Goal: Information Seeking & Learning: Learn about a topic

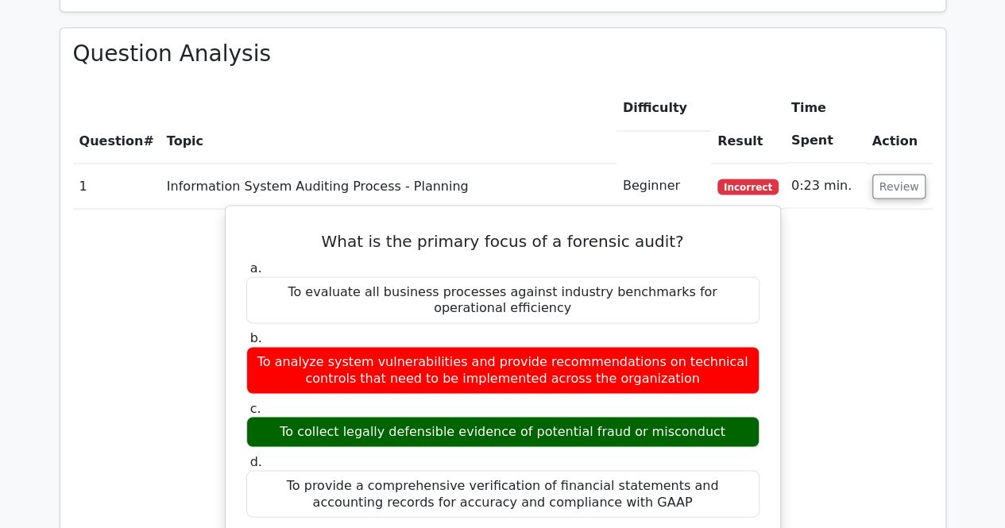
scroll to position [1378, 0]
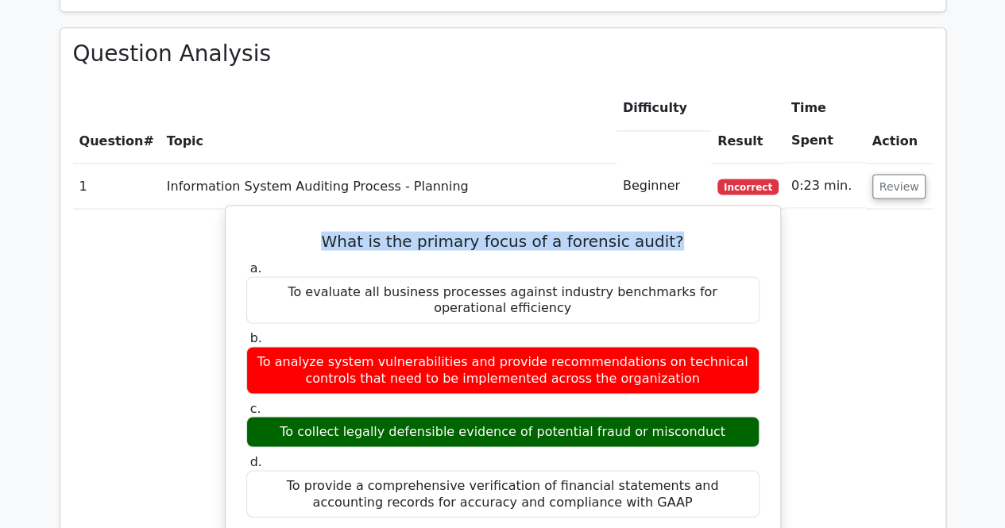
drag, startPoint x: 340, startPoint y: 164, endPoint x: 667, endPoint y: 164, distance: 326.5
click at [667, 231] on h5 "What is the primary focus of a forensic audit?" at bounding box center [503, 240] width 516 height 19
copy h5 "What is the primary focus of a forensic audit?"
drag, startPoint x: 301, startPoint y: 338, endPoint x: 708, endPoint y: 333, distance: 406.8
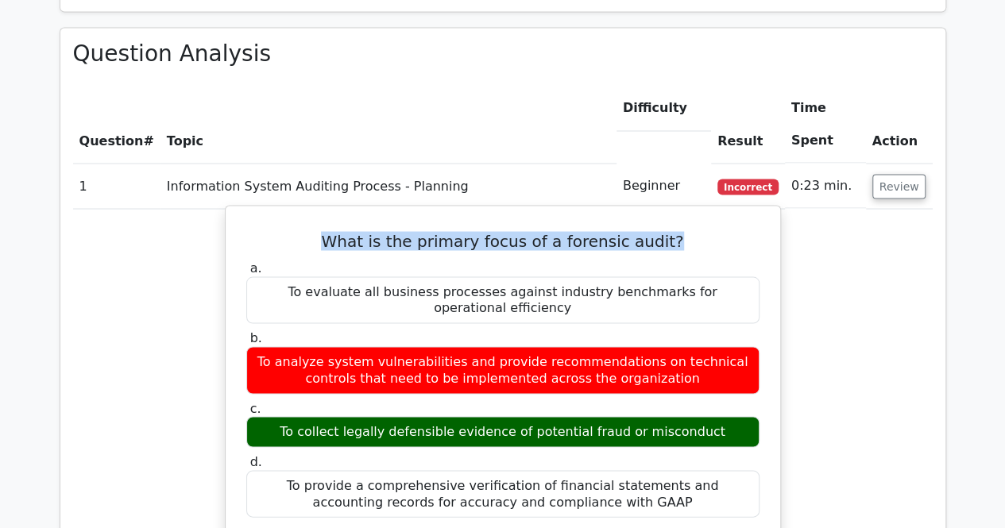
click at [708, 416] on div "To collect legally defensible evidence of potential fraud or misconduct" at bounding box center [502, 431] width 513 height 31
copy div "To collect legally defensible evidence of potential fraud or misconduct"
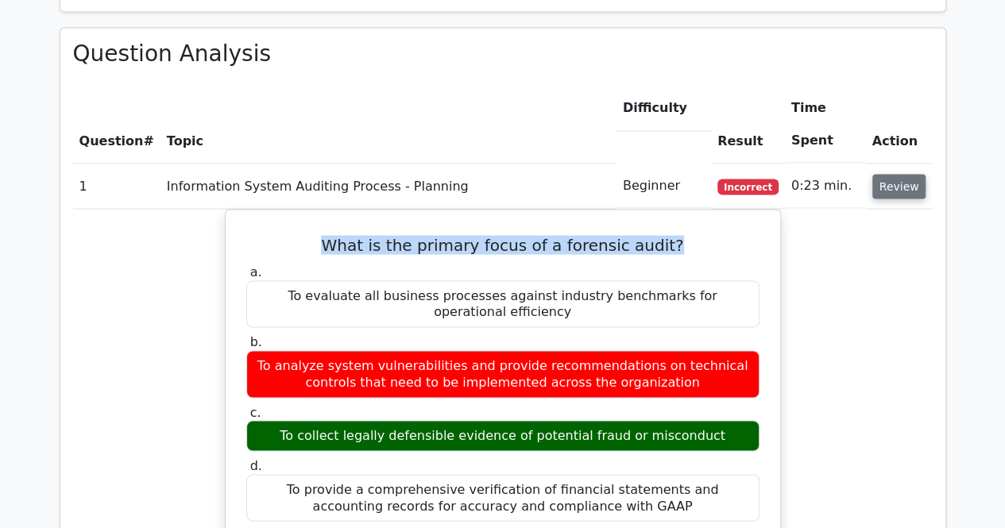
click at [891, 174] on button "Review" at bounding box center [899, 186] width 54 height 25
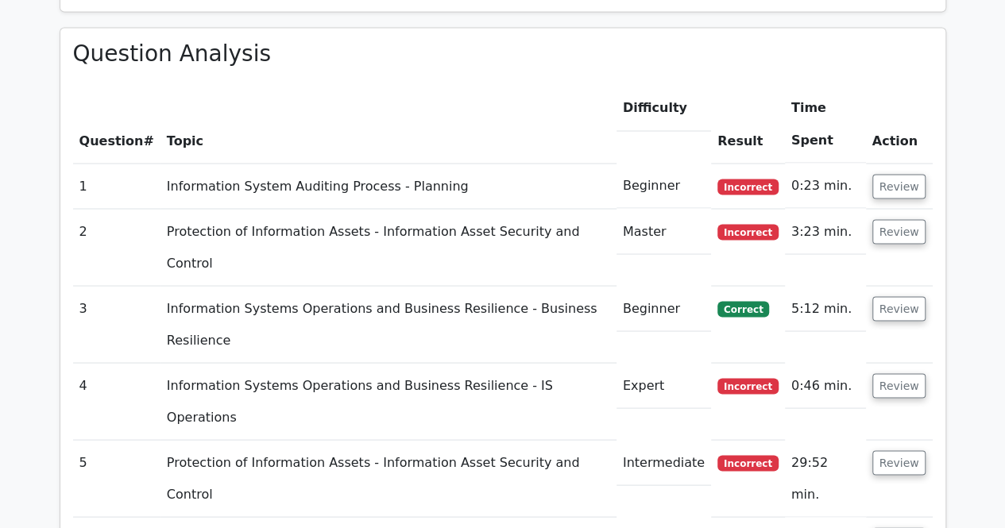
click at [891, 209] on td "Review" at bounding box center [899, 247] width 67 height 77
click at [893, 219] on button "Review" at bounding box center [899, 231] width 54 height 25
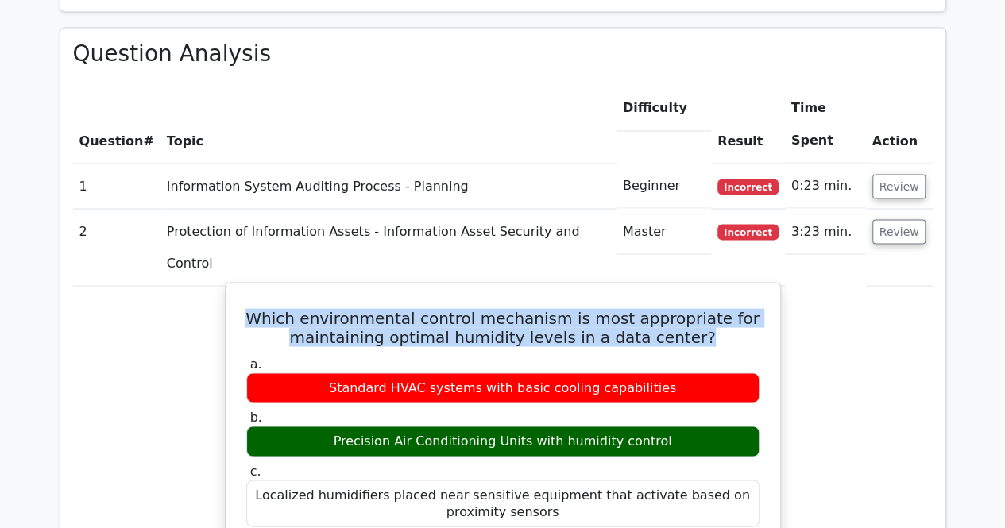
drag, startPoint x: 271, startPoint y: 198, endPoint x: 704, endPoint y: 223, distance: 433.7
click at [704, 308] on h5 "Which environmental control mechanism is most appropriate for maintaining optim…" at bounding box center [503, 327] width 516 height 38
copy h5 "Which environmental control mechanism is most appropriate for maintaining optim…"
drag, startPoint x: 345, startPoint y: 331, endPoint x: 678, endPoint y: 333, distance: 333.7
click at [678, 426] on div "Precision Air Conditioning Units with humidity control" at bounding box center [502, 441] width 513 height 31
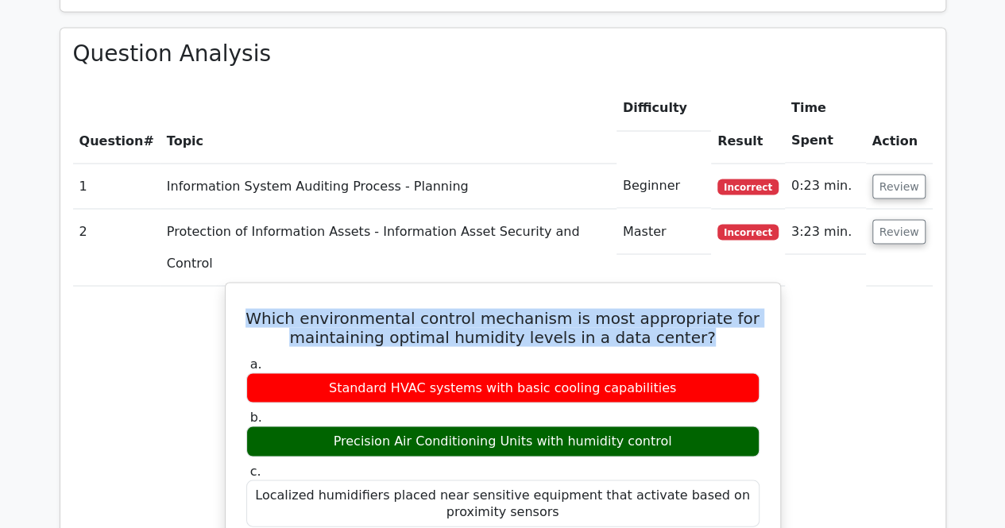
copy div "Precision Air Conditioning Units with humidity control"
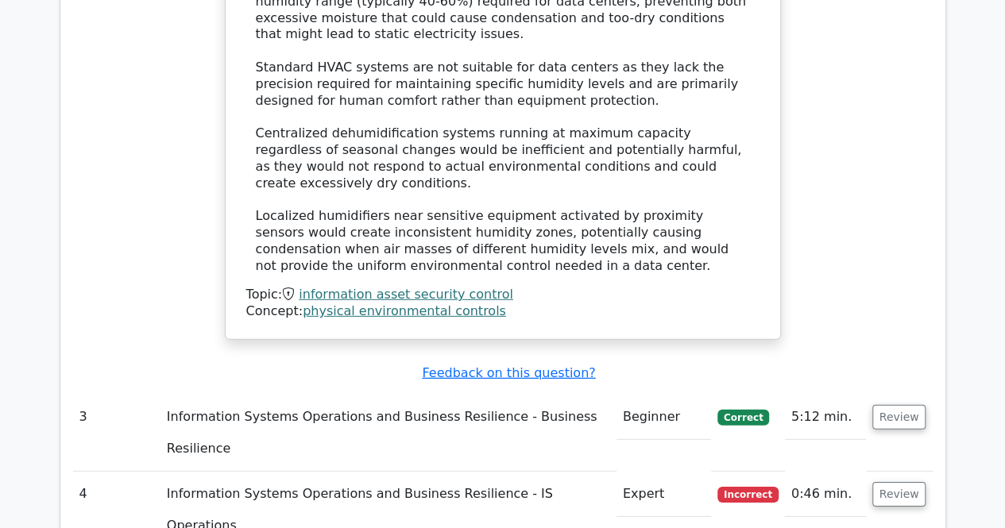
scroll to position [2240, 0]
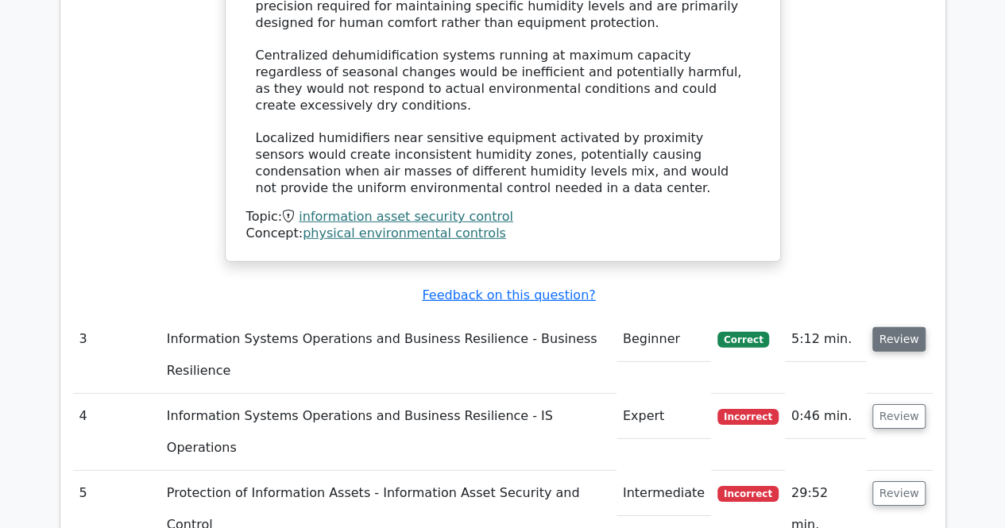
click at [898, 327] on button "Review" at bounding box center [899, 339] width 54 height 25
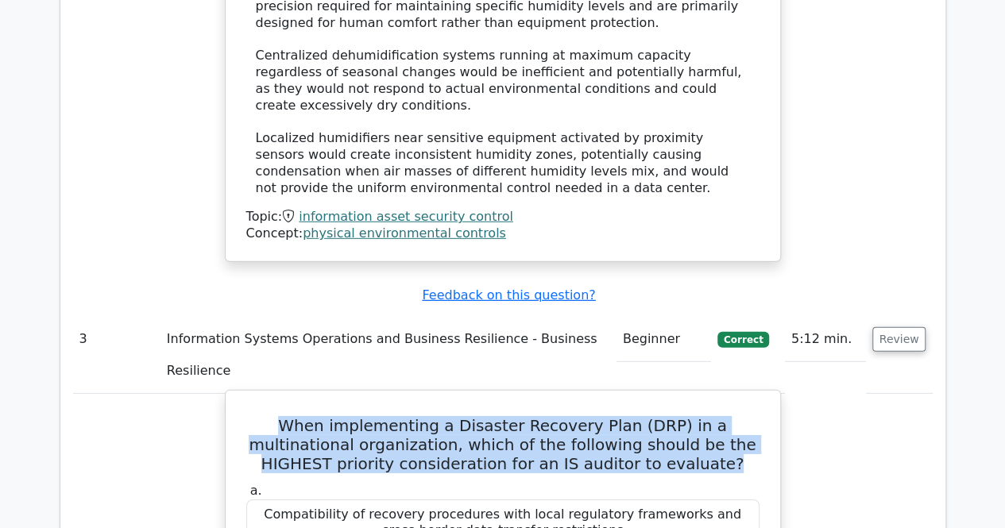
drag, startPoint x: 249, startPoint y: 245, endPoint x: 684, endPoint y: 284, distance: 436.2
click at [684, 416] on h5 "When implementing a Disaster Recovery Plan (DRP) in a multinational organizatio…" at bounding box center [503, 444] width 516 height 57
copy h5 "When implementing a Disaster Recovery Plan (DRP) in a multinational organizatio…"
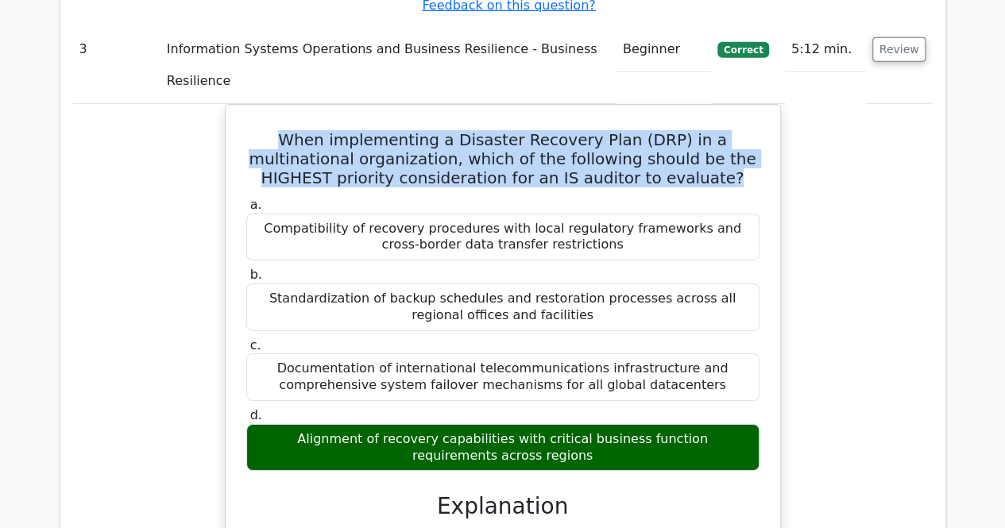
scroll to position [2543, 0]
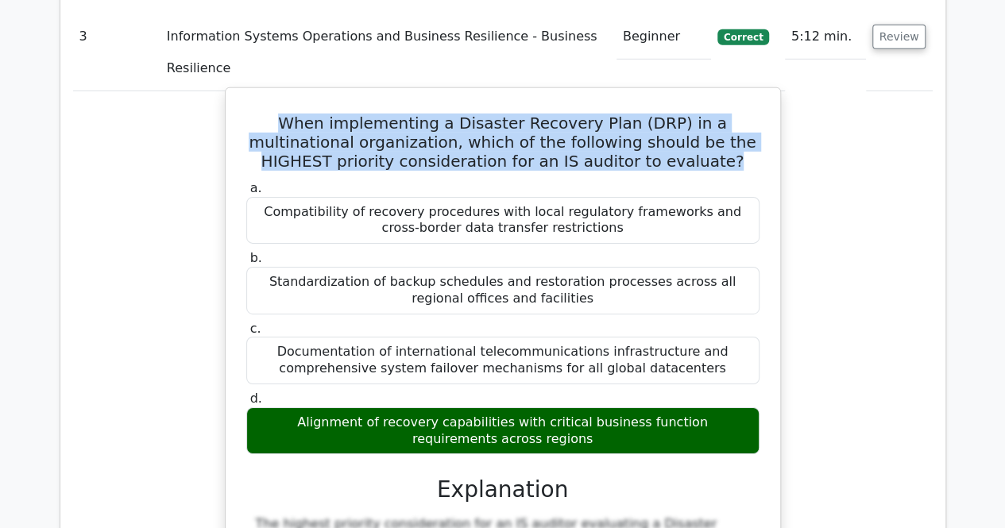
drag, startPoint x: 259, startPoint y: 241, endPoint x: 532, endPoint y: 263, distance: 274.2
click at [532, 408] on div "Alignment of recovery capabilities with critical business function requirements…" at bounding box center [502, 432] width 513 height 48
copy div "Alignment of recovery capabilities with critical business function requirements…"
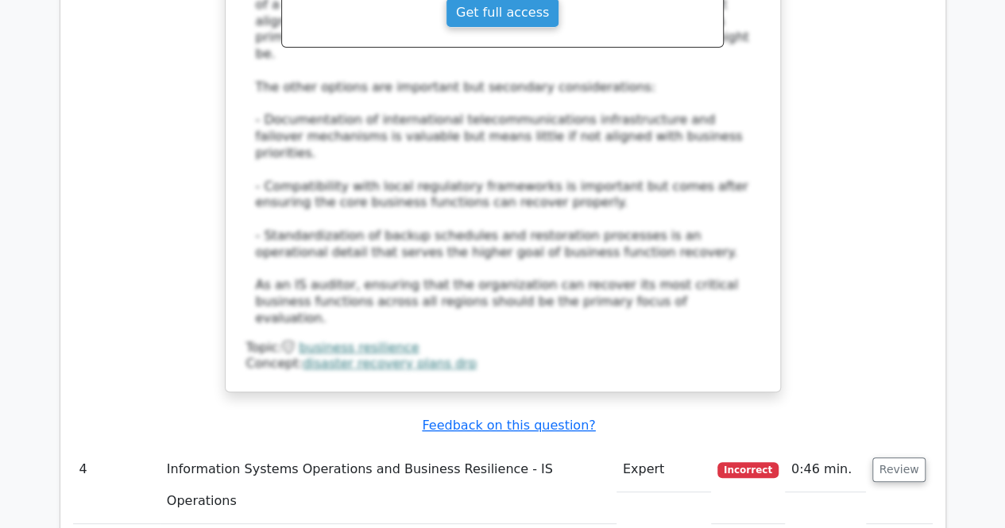
scroll to position [3203, 0]
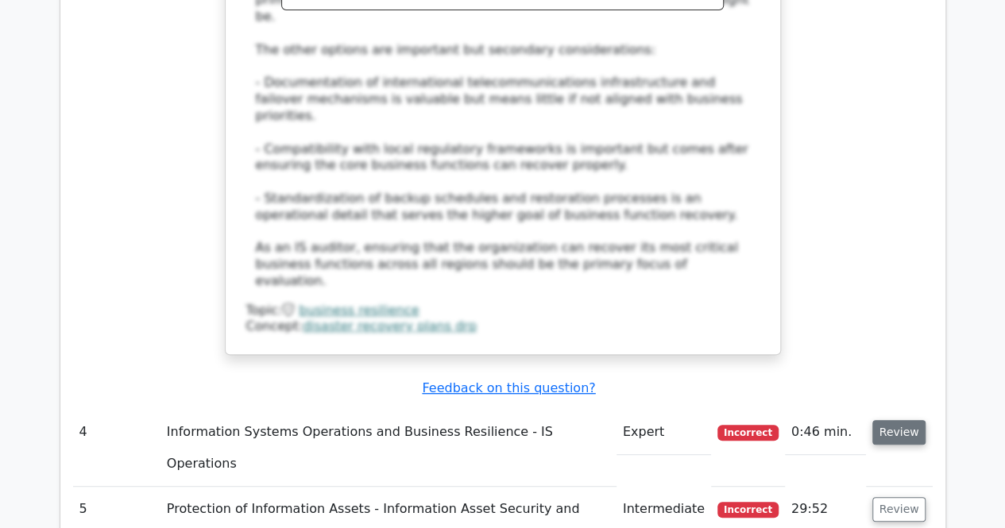
click at [904, 420] on button "Review" at bounding box center [899, 432] width 54 height 25
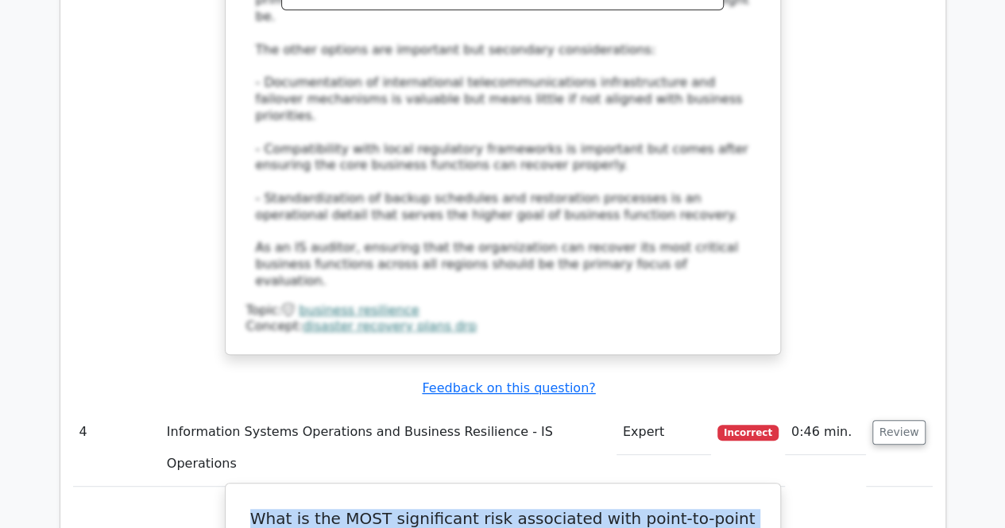
drag, startPoint x: 275, startPoint y: 239, endPoint x: 687, endPoint y: 258, distance: 412.8
click at [687, 509] on h5 "What is the MOST significant risk associated with point-to-point interfaces in …" at bounding box center [503, 528] width 516 height 38
copy h5 "What is the MOST significant risk associated with point-to-point interfaces in …"
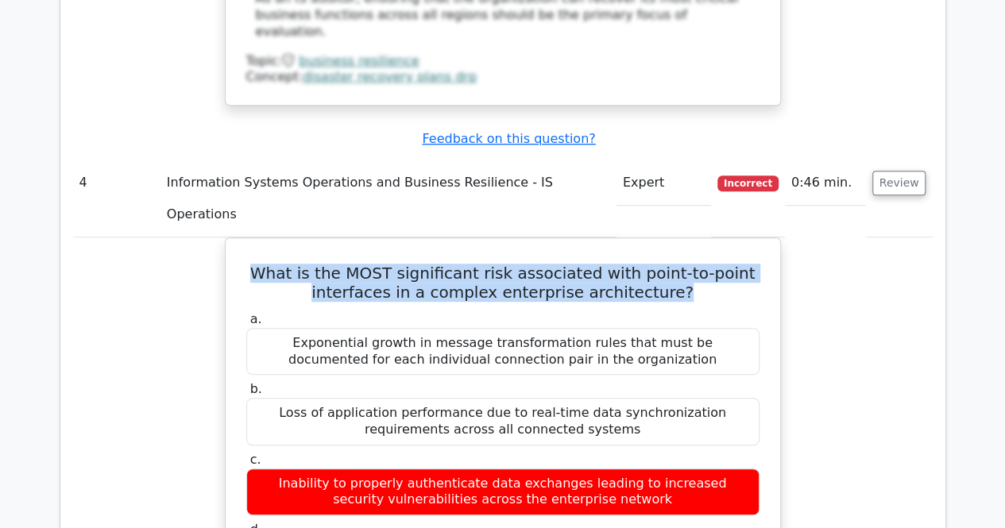
scroll to position [3466, 0]
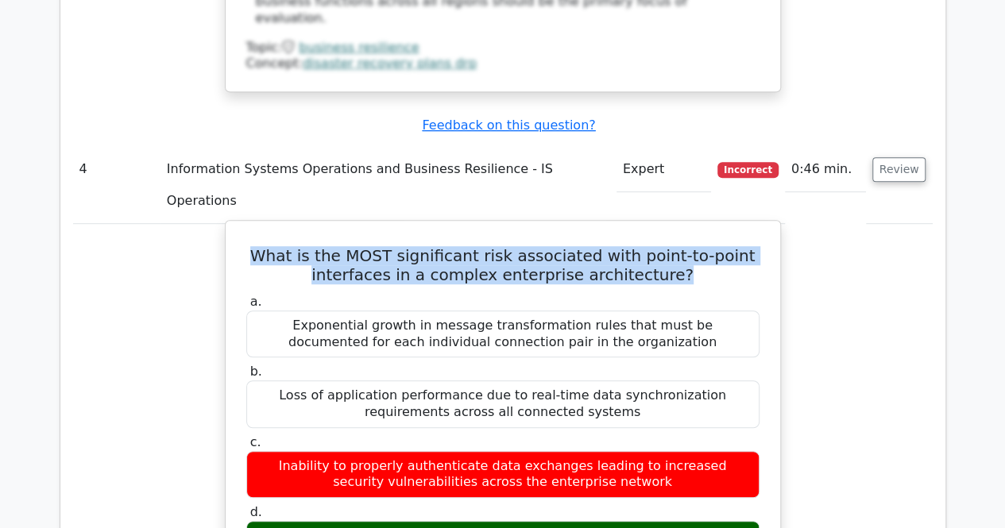
drag, startPoint x: 258, startPoint y: 255, endPoint x: 749, endPoint y: 256, distance: 491.0
copy div "Increased maintenance overhead as the number of connections grows exponentially"
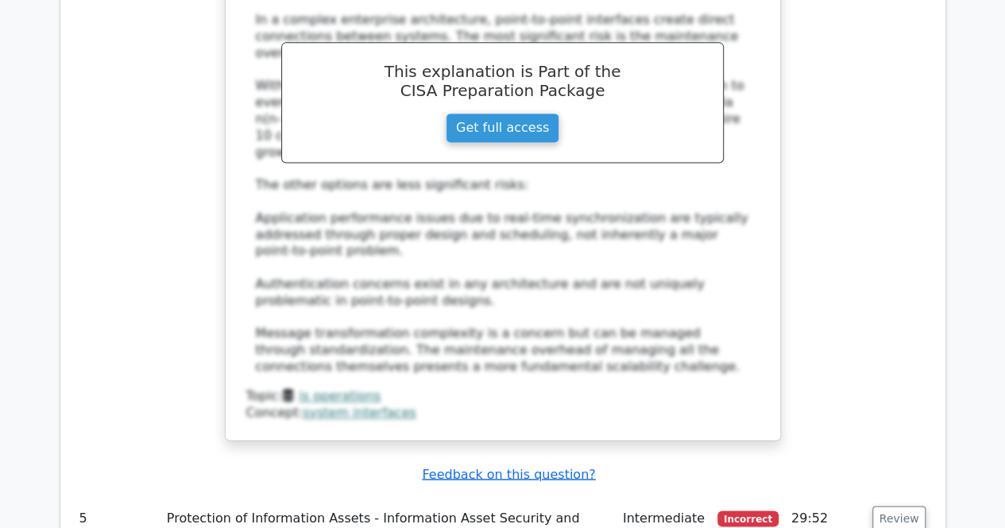
scroll to position [4110, 0]
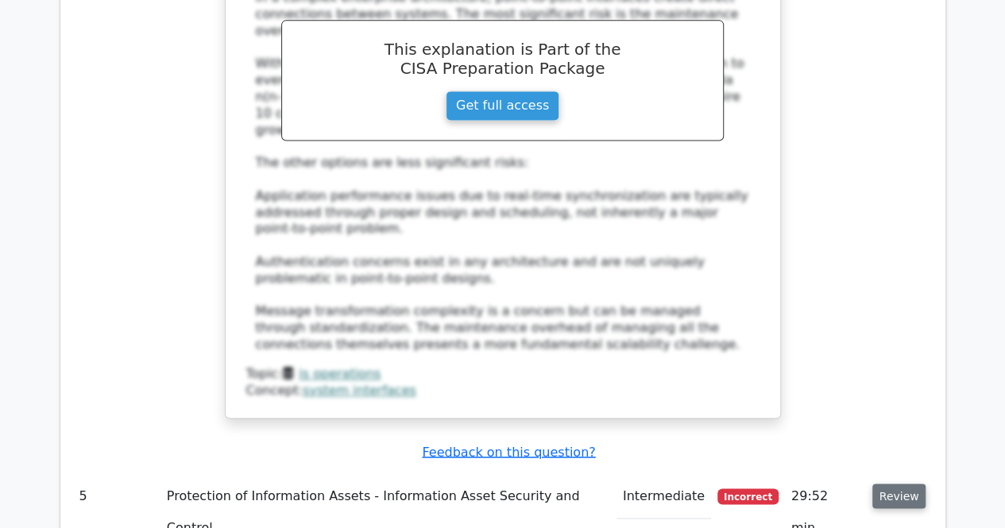
click at [906, 484] on button "Review" at bounding box center [899, 496] width 54 height 25
drag, startPoint x: 248, startPoint y: 235, endPoint x: 548, endPoint y: 279, distance: 303.5
copy h5 "Which best describes the primary relationship between an information security p…"
drag, startPoint x: 284, startPoint y: 397, endPoint x: 558, endPoint y: 409, distance: 274.3
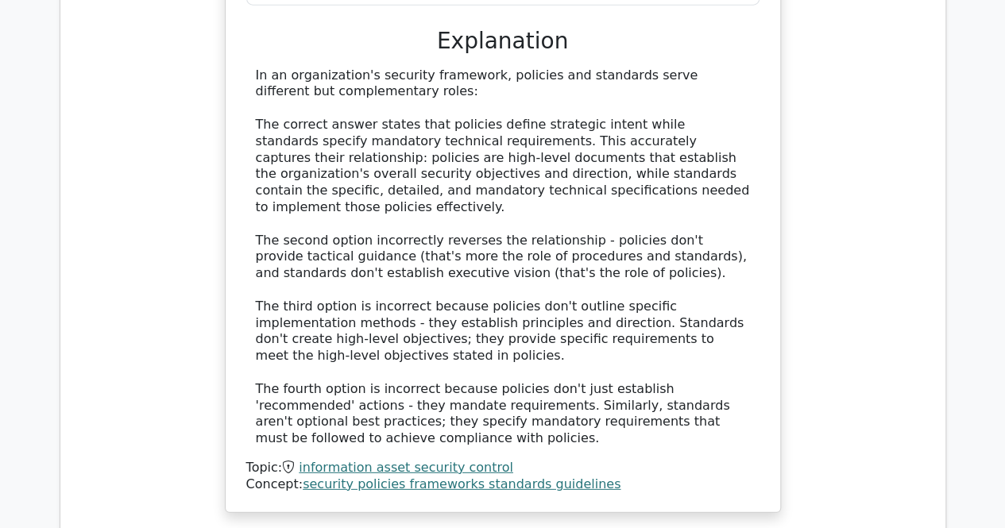
scroll to position [5105, 0]
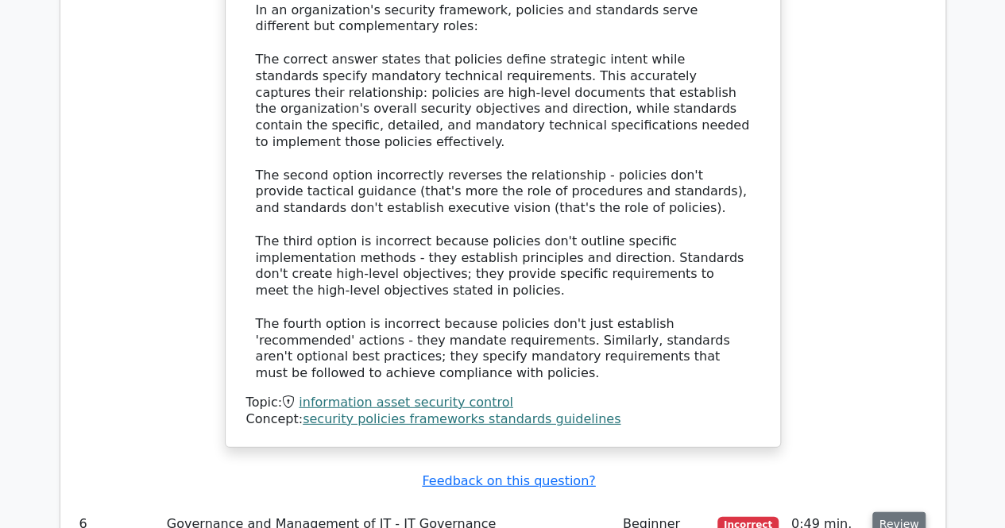
click at [909, 512] on button "Review" at bounding box center [899, 524] width 54 height 25
drag, startPoint x: 255, startPoint y: 214, endPoint x: 562, endPoint y: 245, distance: 309.0
drag, startPoint x: 262, startPoint y: 304, endPoint x: 758, endPoint y: 314, distance: 495.8
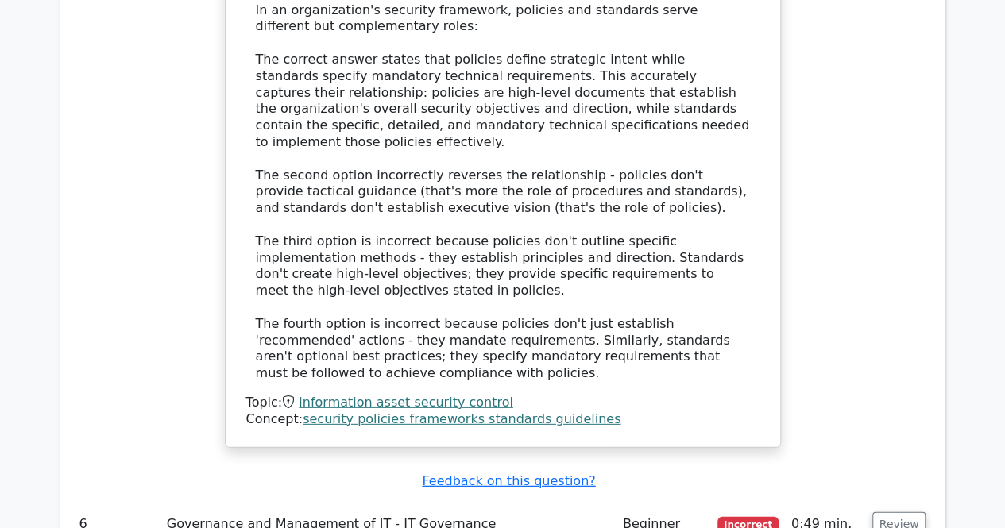
click at [898, 512] on button "Review" at bounding box center [899, 524] width 54 height 25
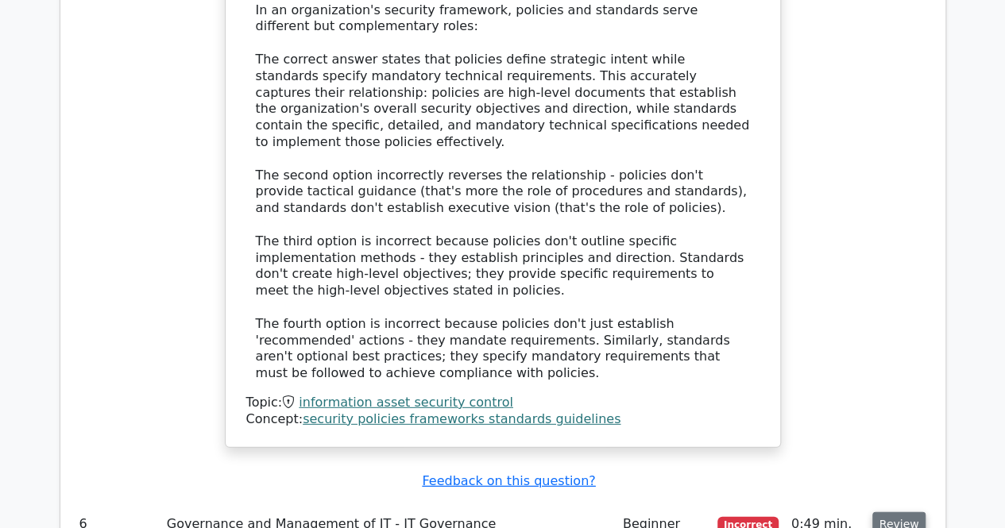
click at [898, 512] on button "Review" at bounding box center [899, 524] width 54 height 25
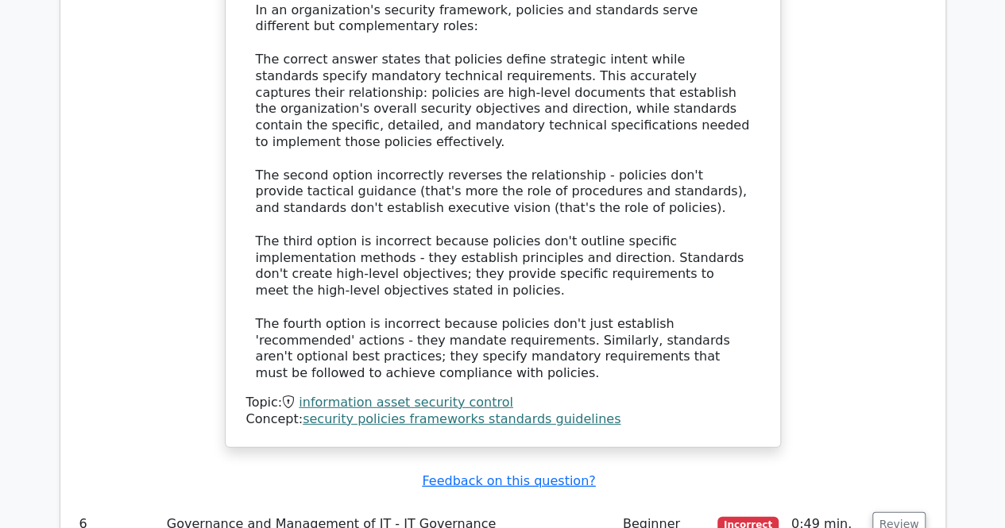
drag, startPoint x: 271, startPoint y: 257, endPoint x: 758, endPoint y: 280, distance: 487.5
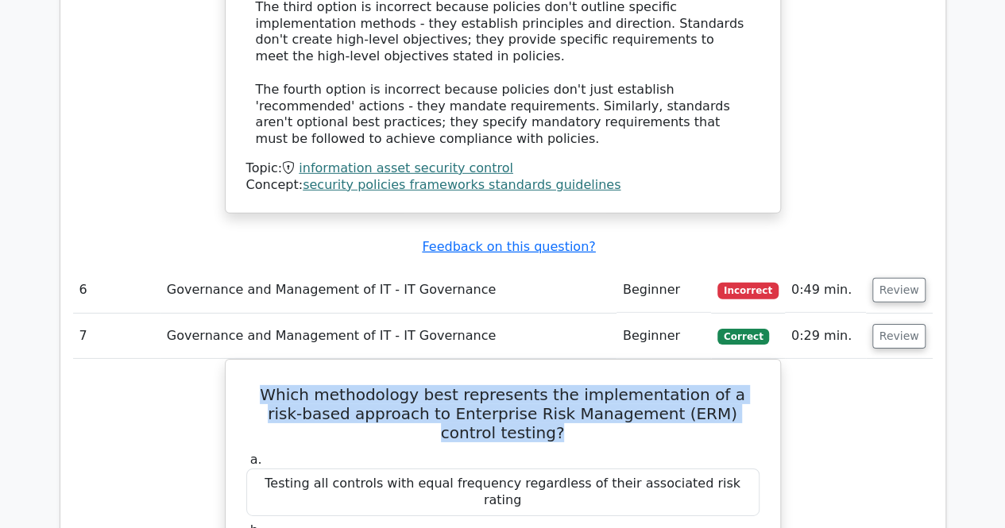
scroll to position [5355, 0]
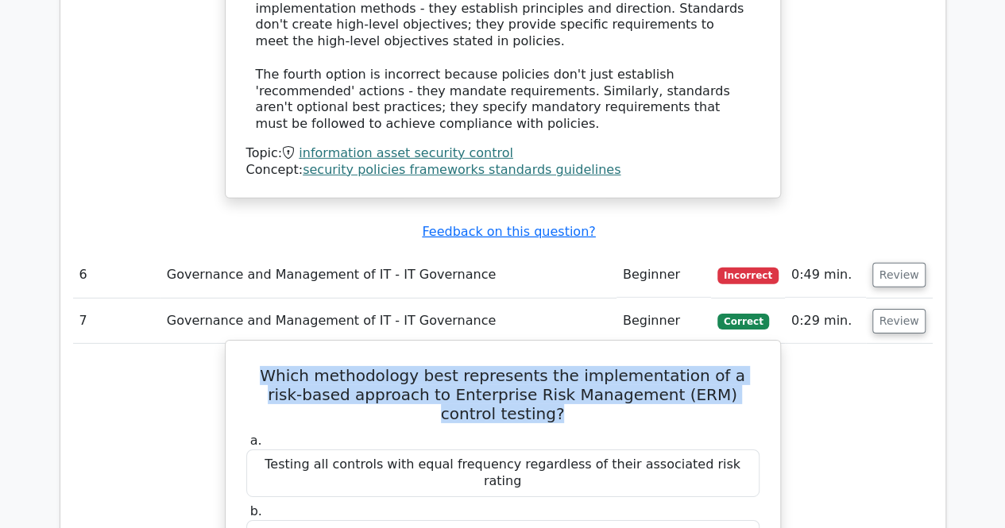
drag, startPoint x: 311, startPoint y: 269, endPoint x: 707, endPoint y: 277, distance: 396.5
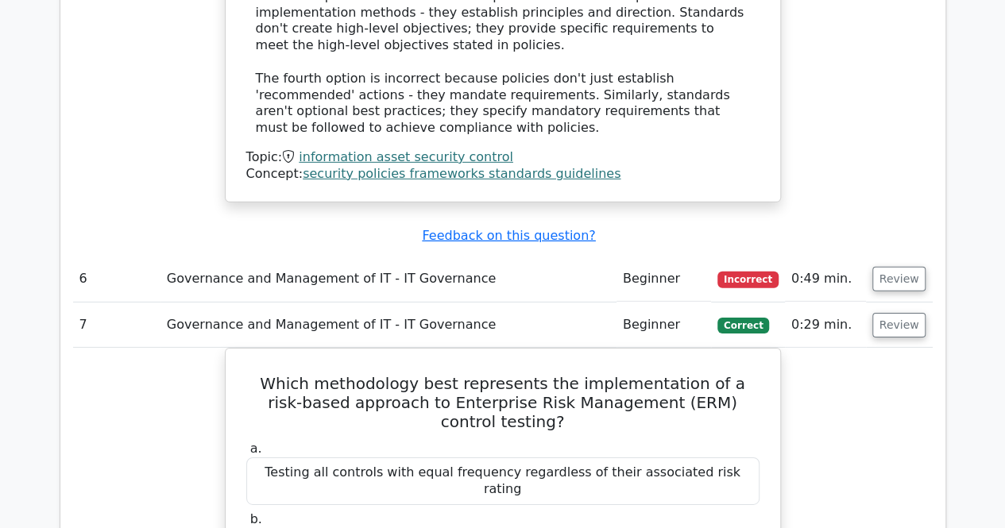
scroll to position [5116, 0]
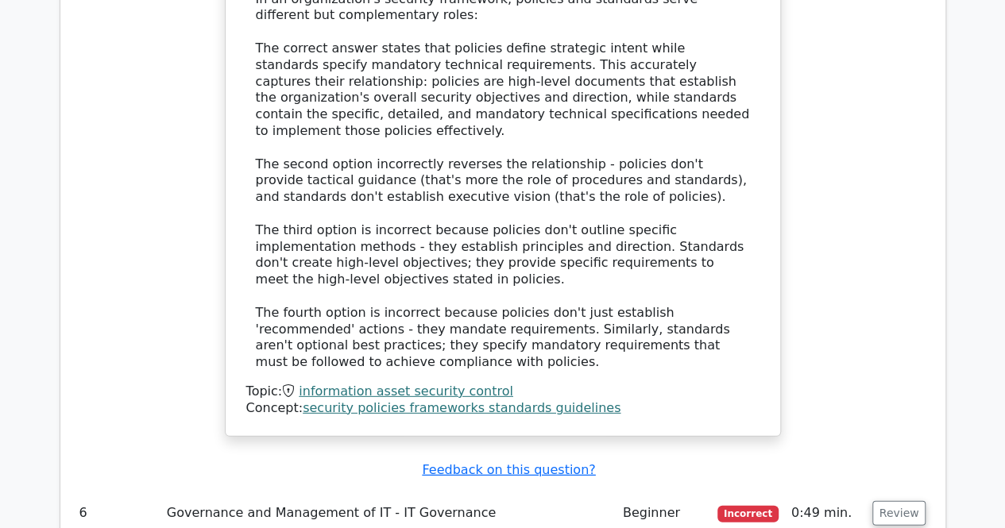
drag, startPoint x: 248, startPoint y: 292, endPoint x: 690, endPoint y: 315, distance: 442.4
drag, startPoint x: 431, startPoint y: 415, endPoint x: 582, endPoint y: 417, distance: 150.2
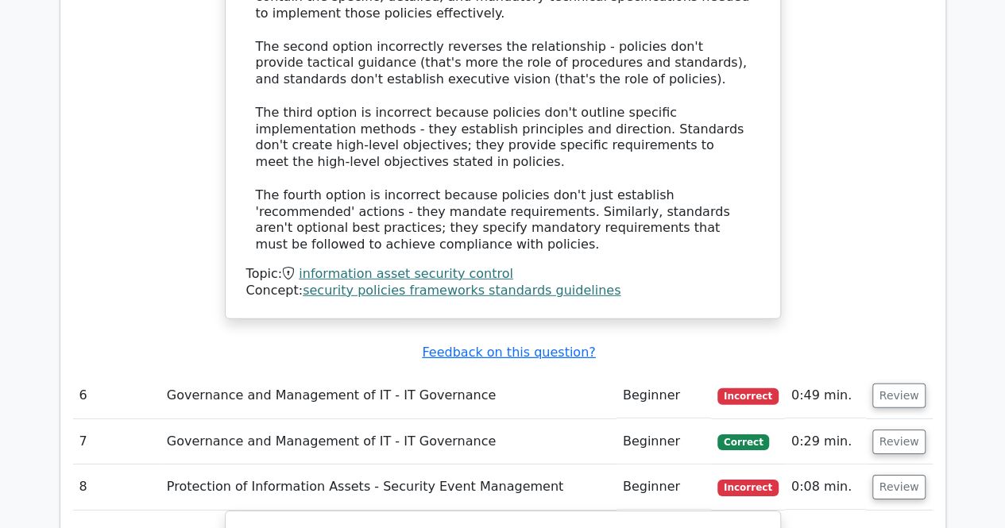
scroll to position [5227, 0]
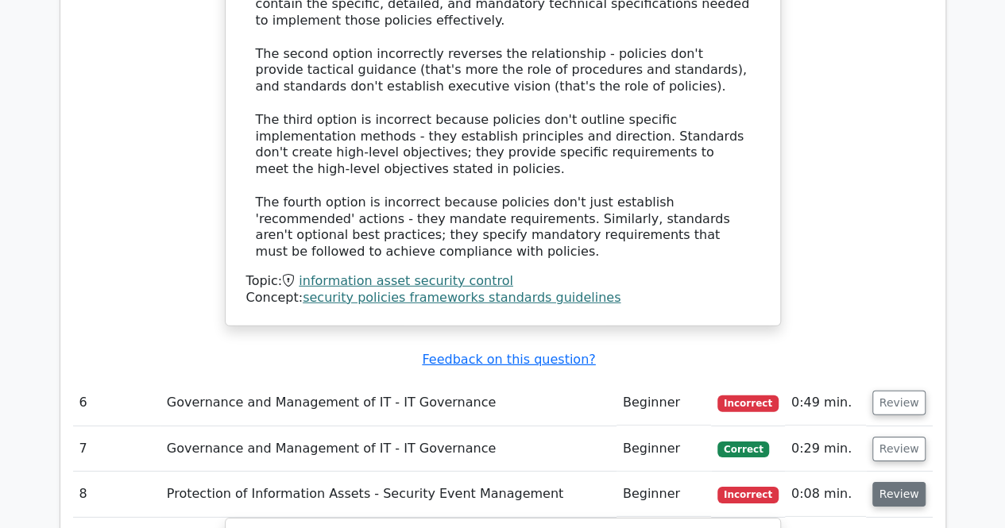
click at [902, 482] on button "Review" at bounding box center [899, 494] width 54 height 25
drag, startPoint x: 270, startPoint y: 230, endPoint x: 626, endPoint y: 261, distance: 357.3
drag, startPoint x: 292, startPoint y: 319, endPoint x: 714, endPoint y: 318, distance: 421.9
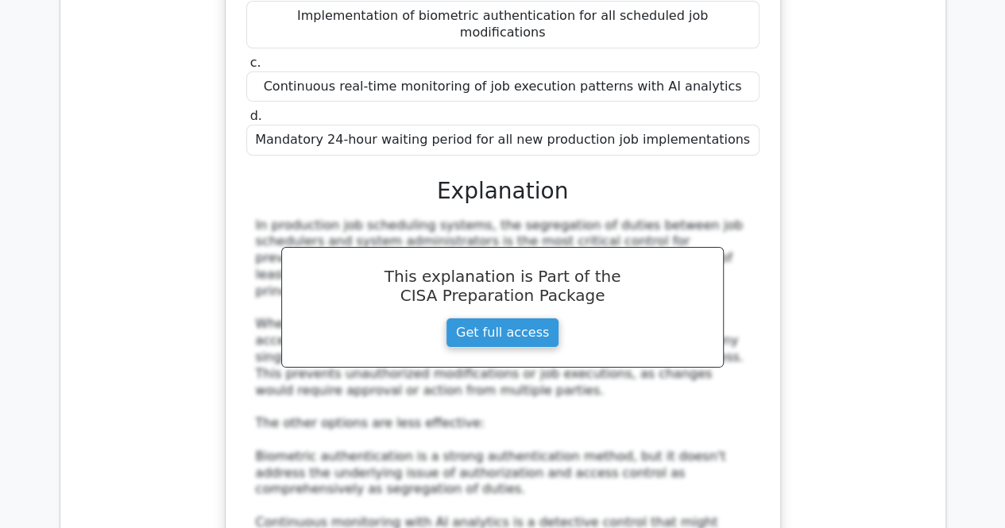
scroll to position [6143, 0]
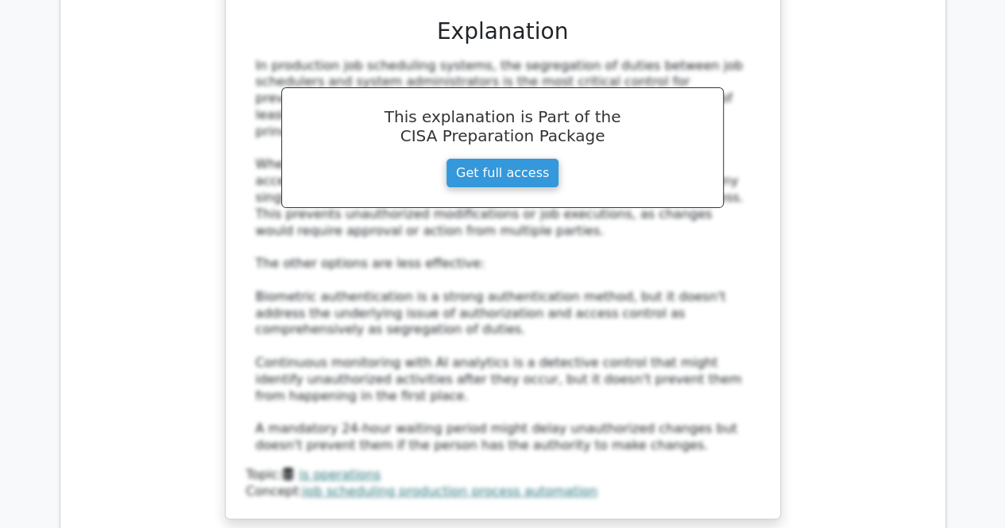
drag, startPoint x: 265, startPoint y: 217, endPoint x: 639, endPoint y: 238, distance: 374.0
drag, startPoint x: 280, startPoint y: 499, endPoint x: 613, endPoint y: 512, distance: 333.9
